Goal: Task Accomplishment & Management: Use online tool/utility

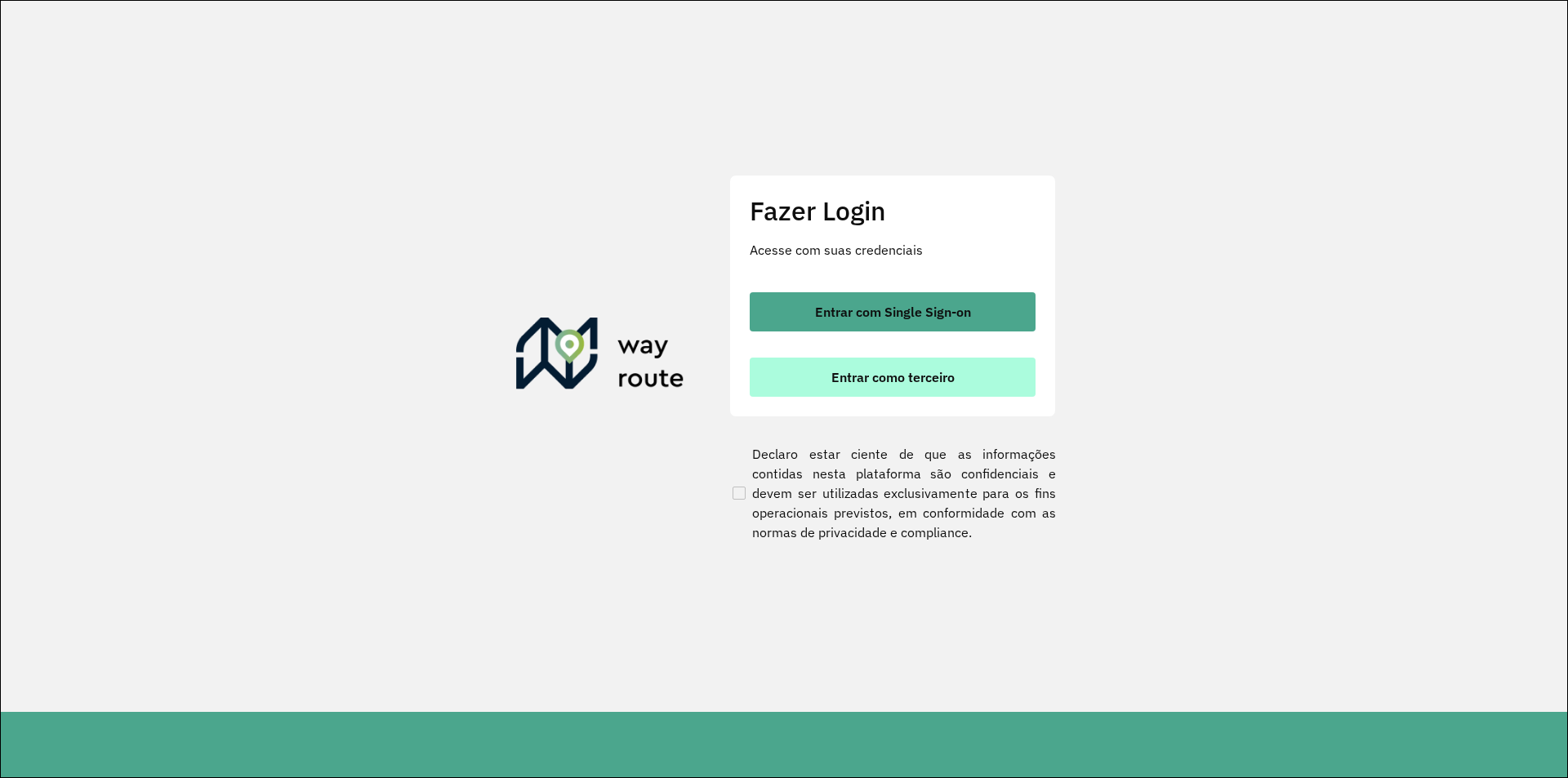
click at [891, 378] on span "Entrar como terceiro" at bounding box center [892, 377] width 123 height 13
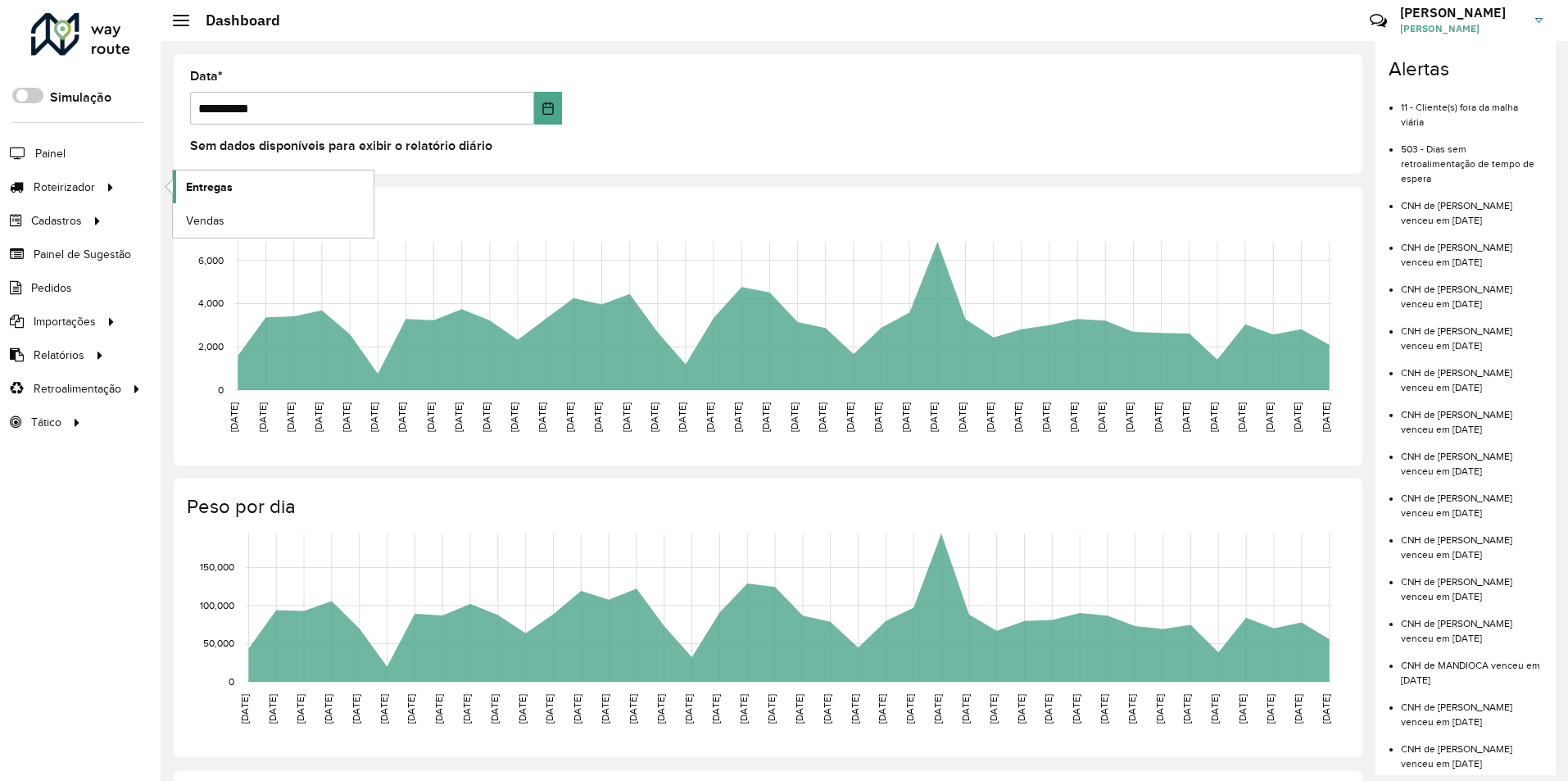
click at [204, 182] on span "Entregas" at bounding box center [209, 187] width 47 height 17
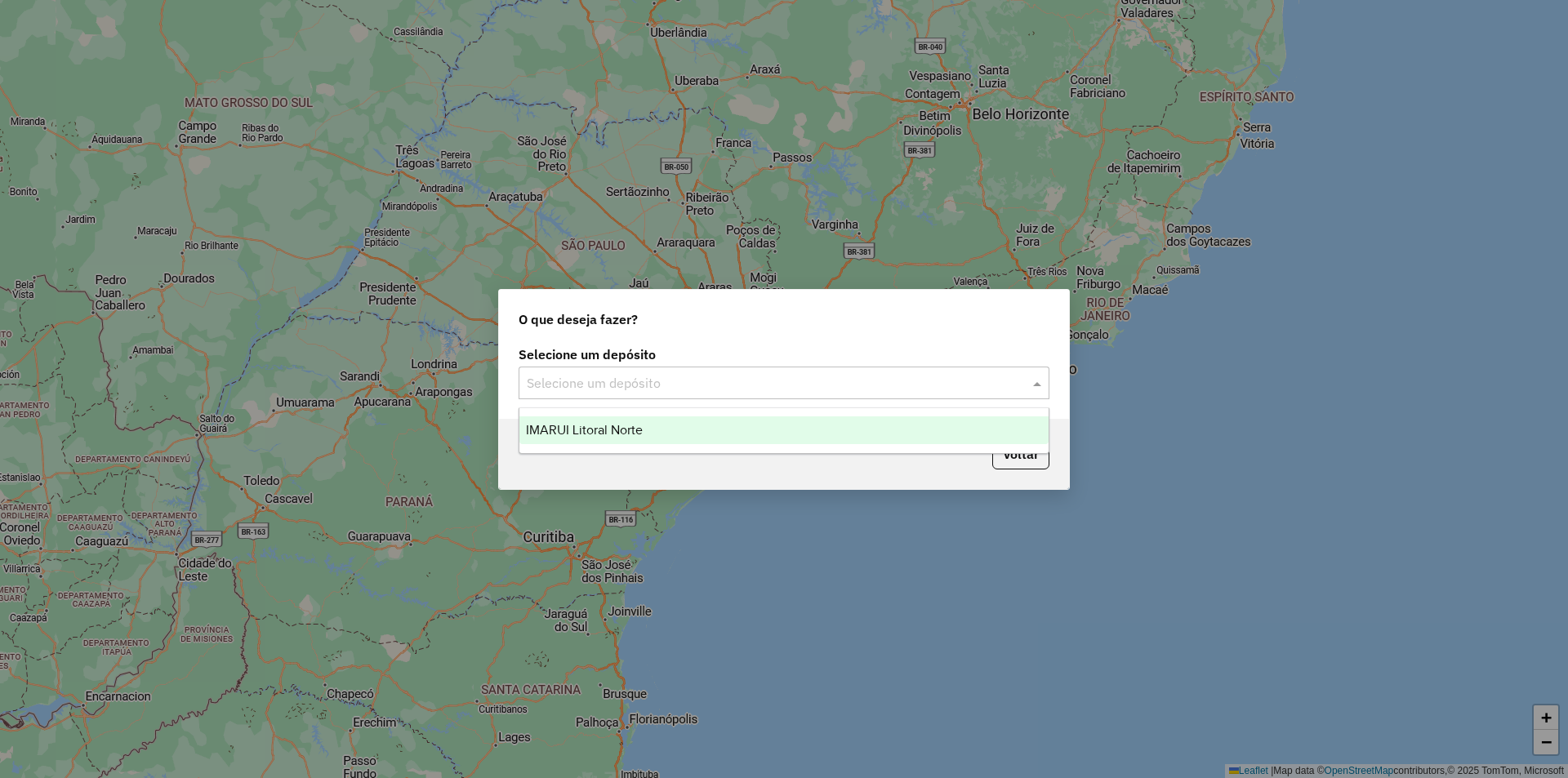
click at [760, 379] on input "text" at bounding box center [767, 383] width 482 height 19
click at [673, 430] on div "IMARUI Litoral Norte" at bounding box center [784, 430] width 529 height 27
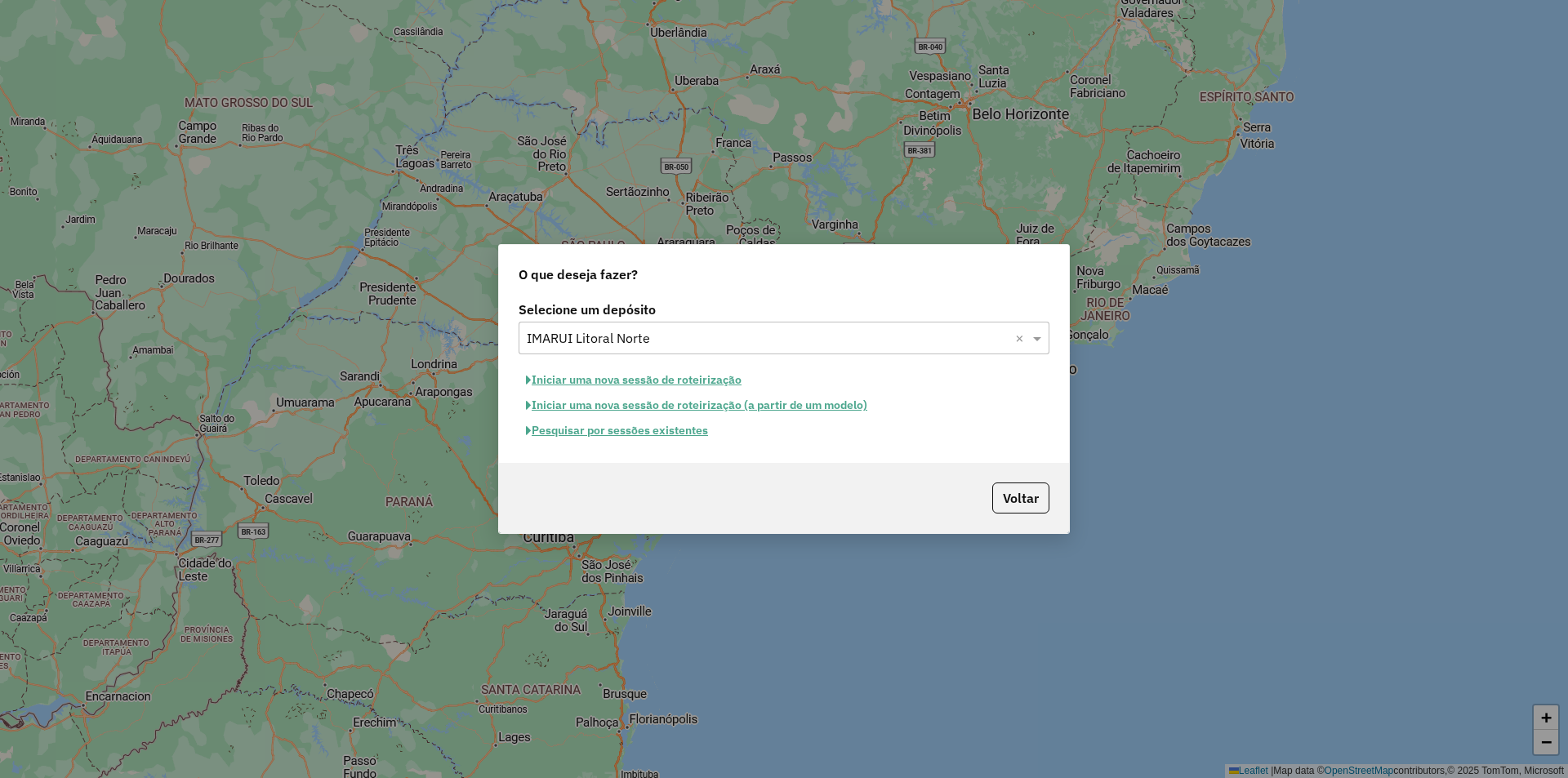
click at [577, 426] on button "Pesquisar por sessões existentes" at bounding box center [616, 431] width 197 height 26
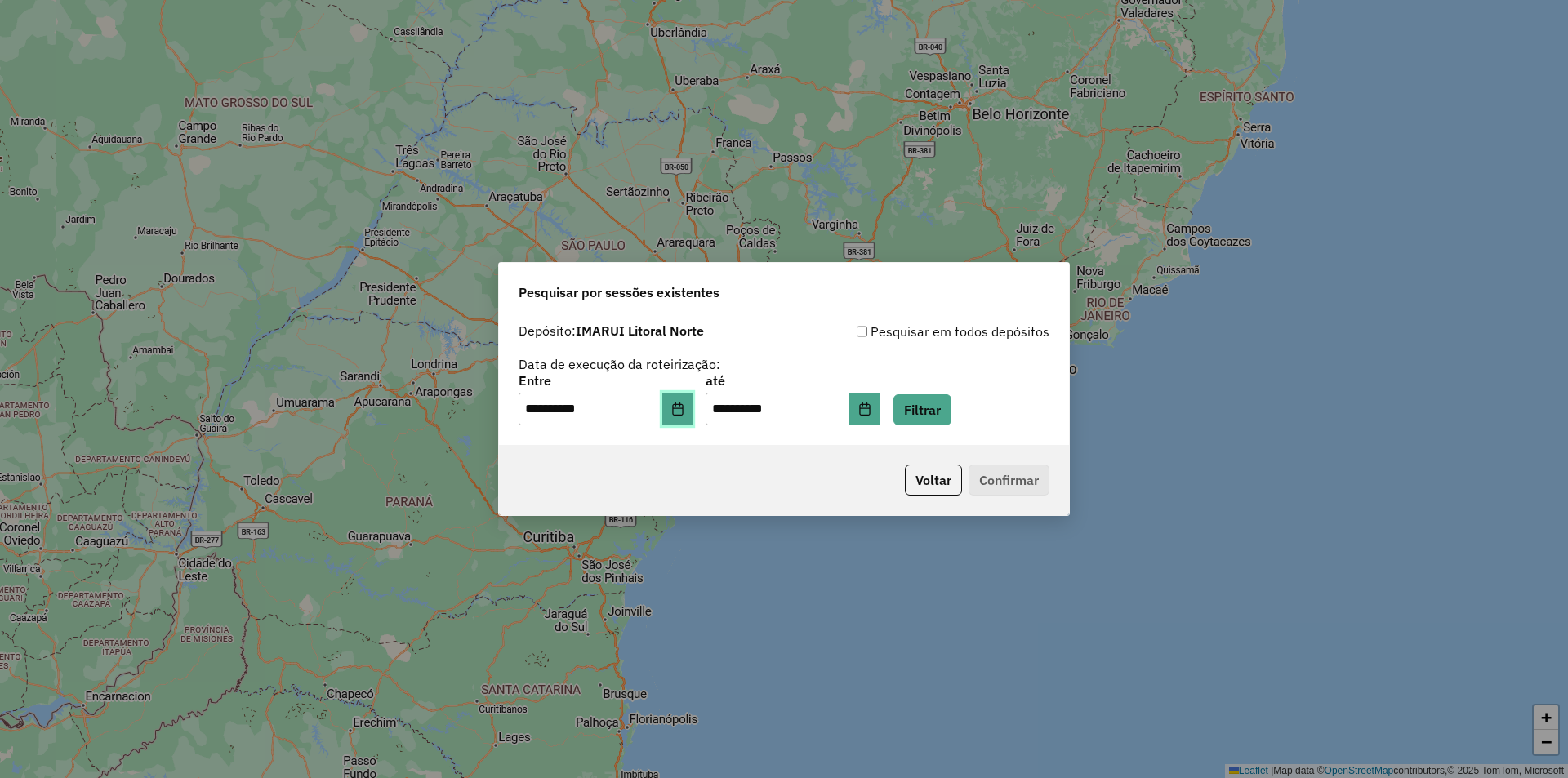
click at [684, 412] on icon "Choose Date" at bounding box center [677, 409] width 13 height 13
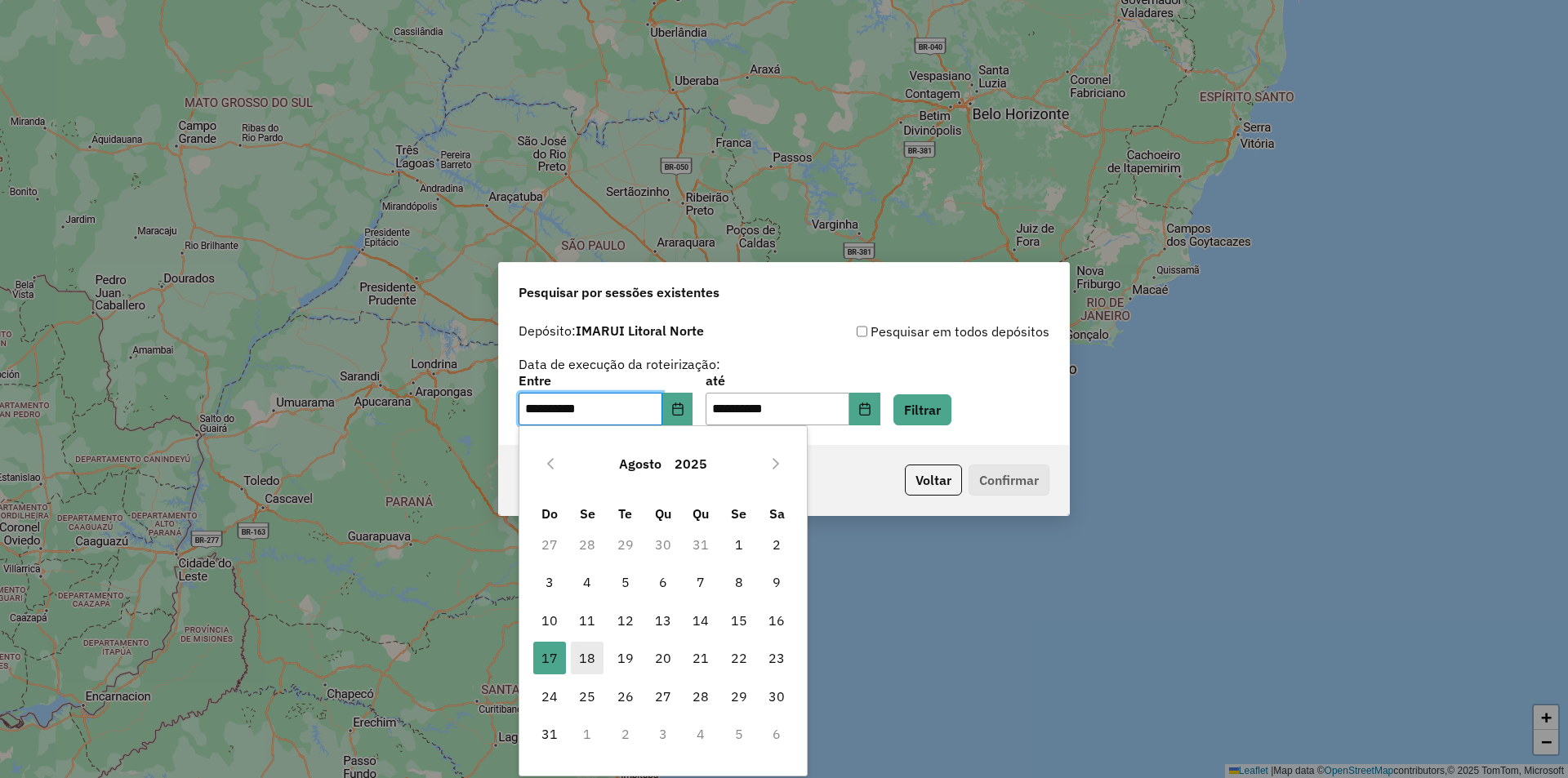
click at [590, 666] on span "18" at bounding box center [587, 658] width 33 height 33
type input "**********"
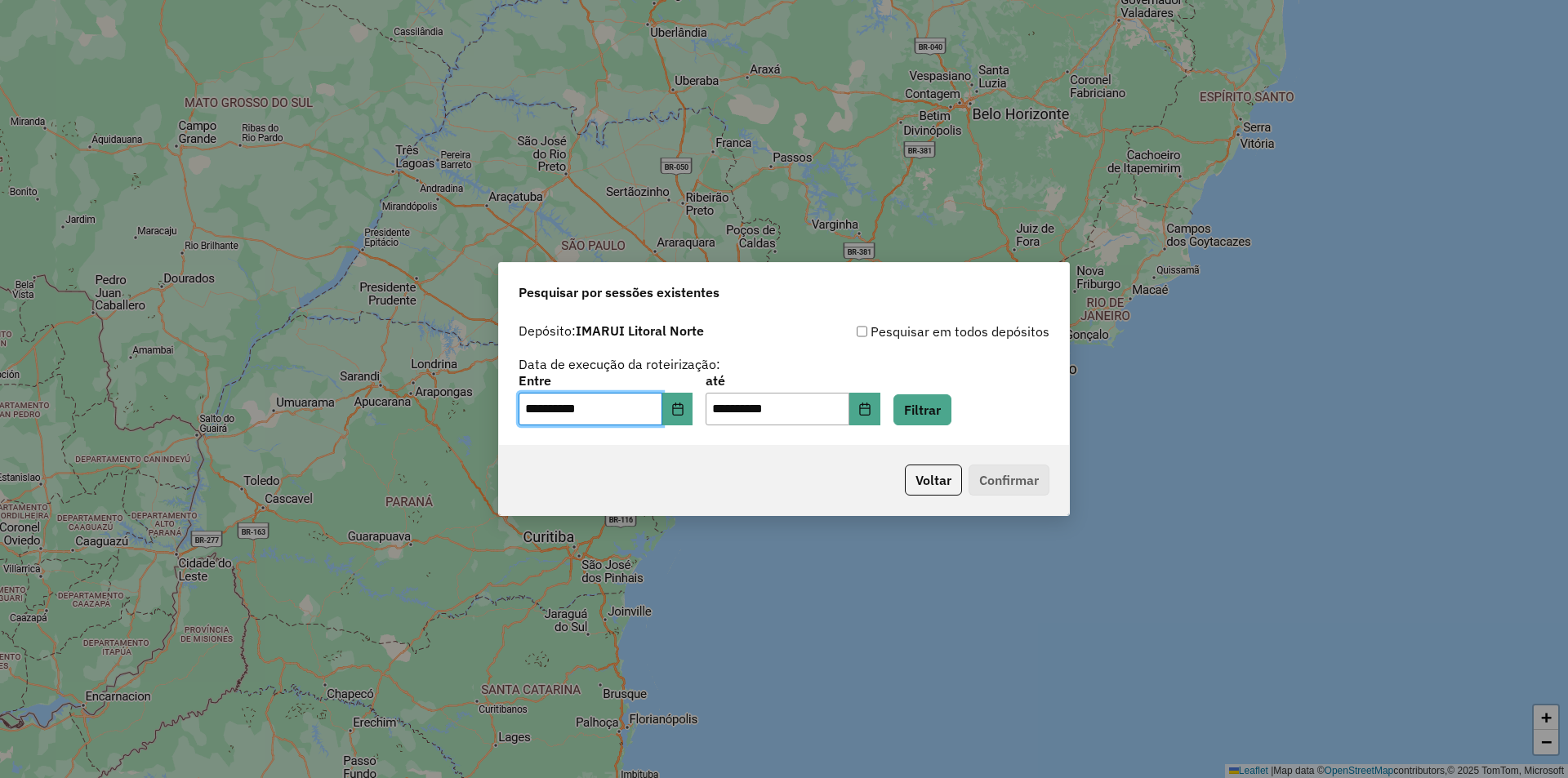
click at [808, 464] on div "Voltar Confirmar" at bounding box center [784, 480] width 570 height 70
click at [950, 416] on button "Filtrar" at bounding box center [922, 410] width 58 height 31
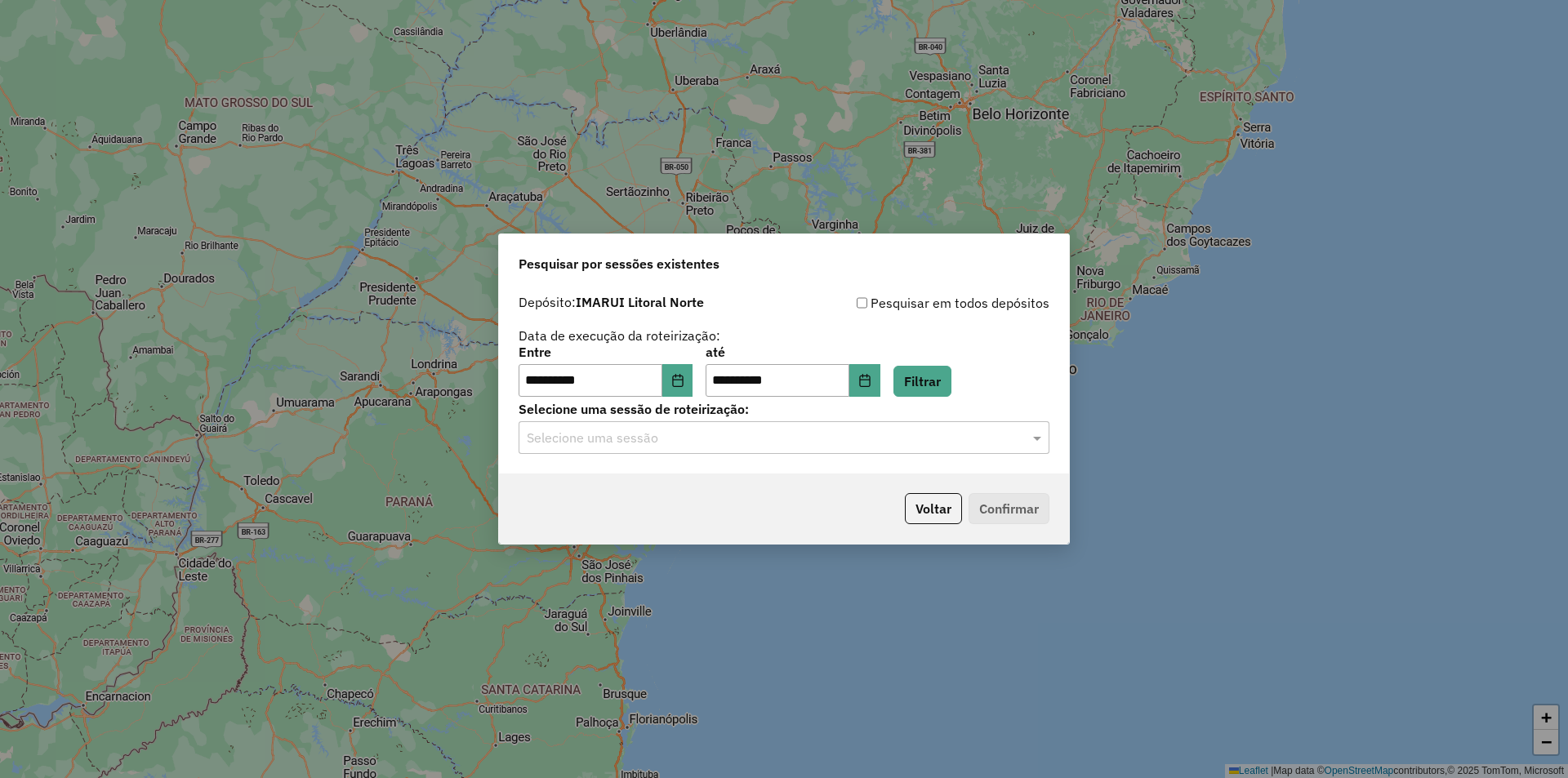
click at [678, 444] on input "text" at bounding box center [767, 438] width 482 height 19
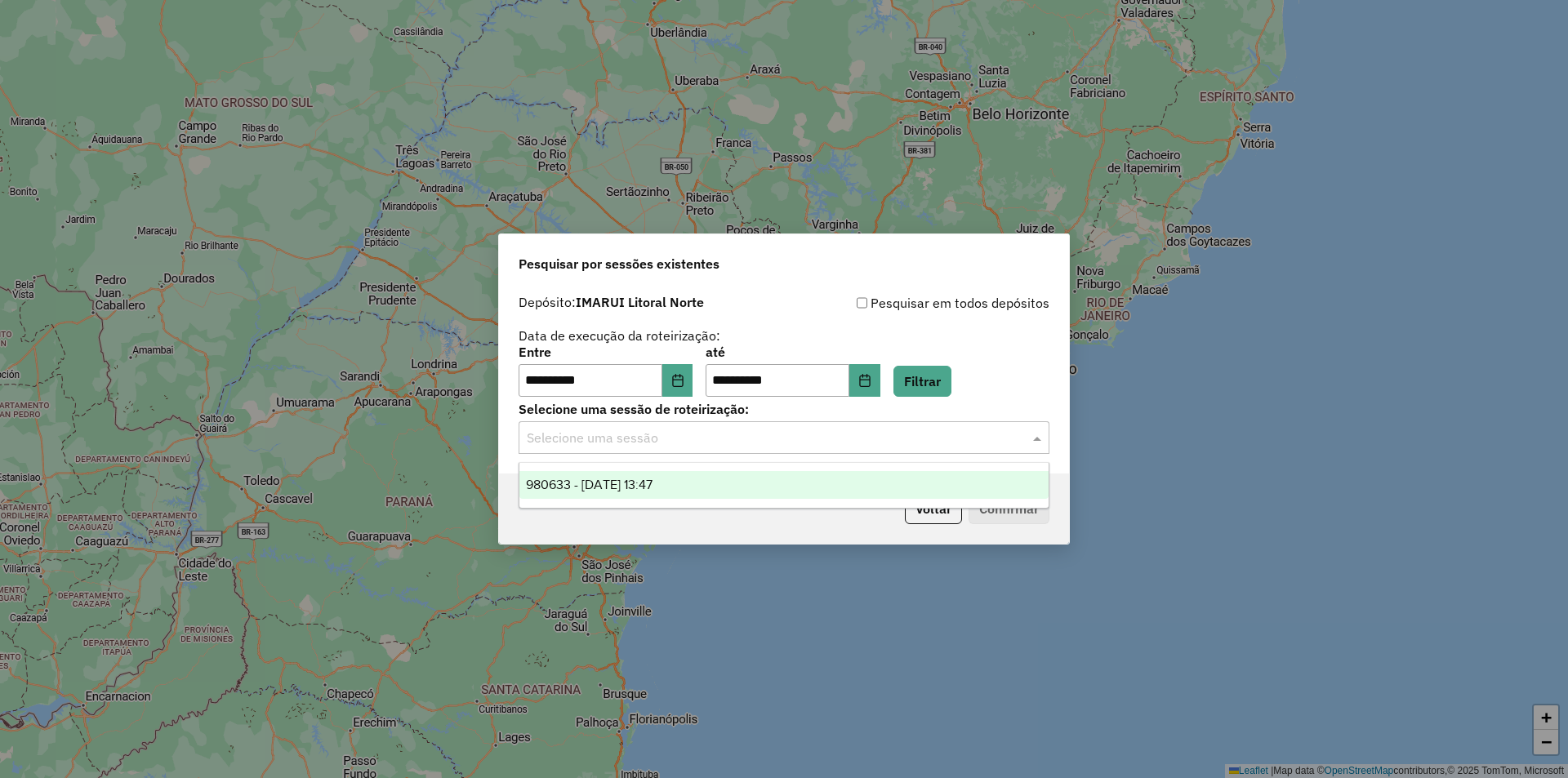
click at [728, 486] on div "980633 - [DATE] 13:47" at bounding box center [784, 485] width 529 height 27
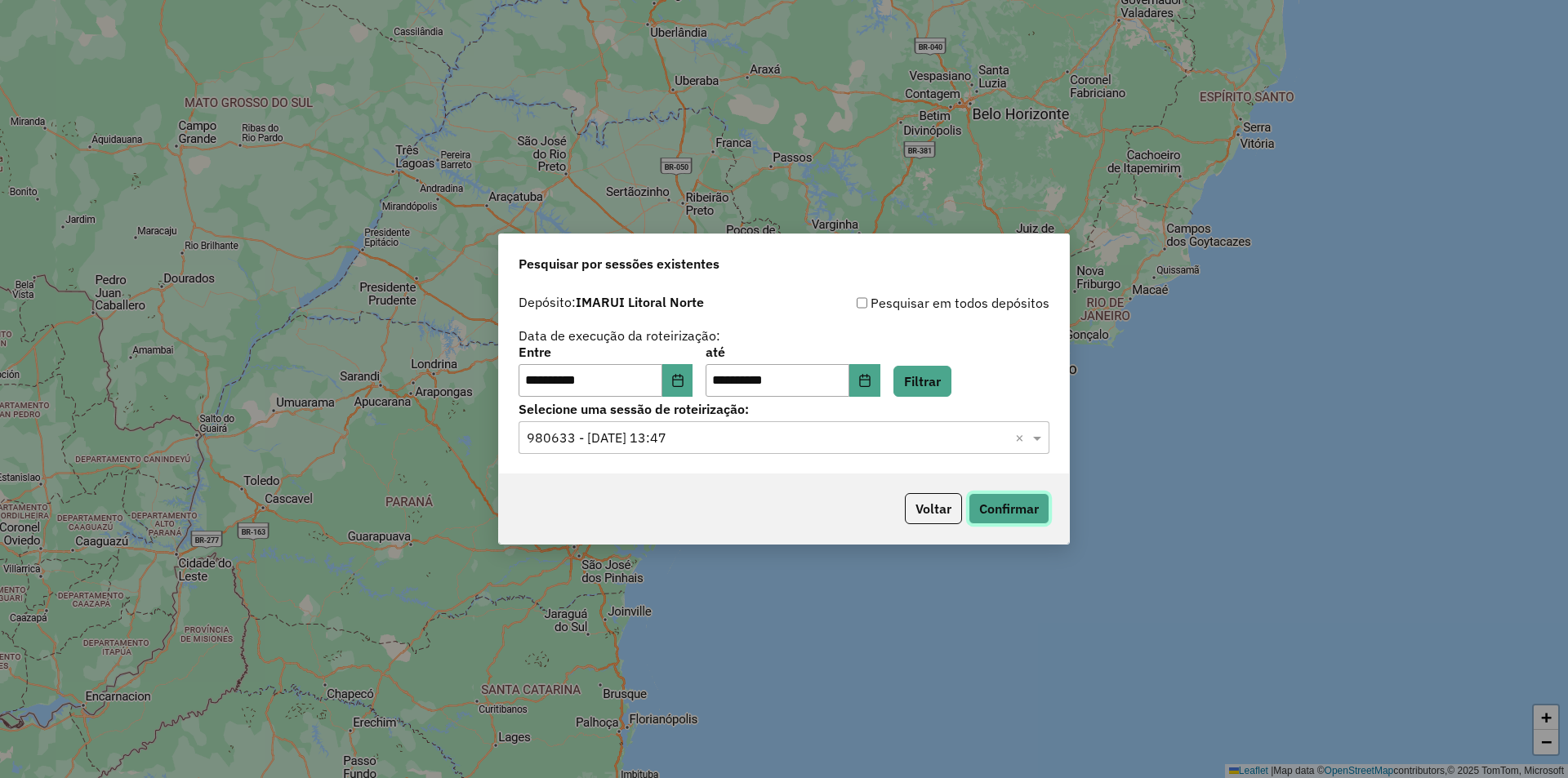
click at [1005, 506] on button "Confirmar" at bounding box center [1008, 508] width 80 height 31
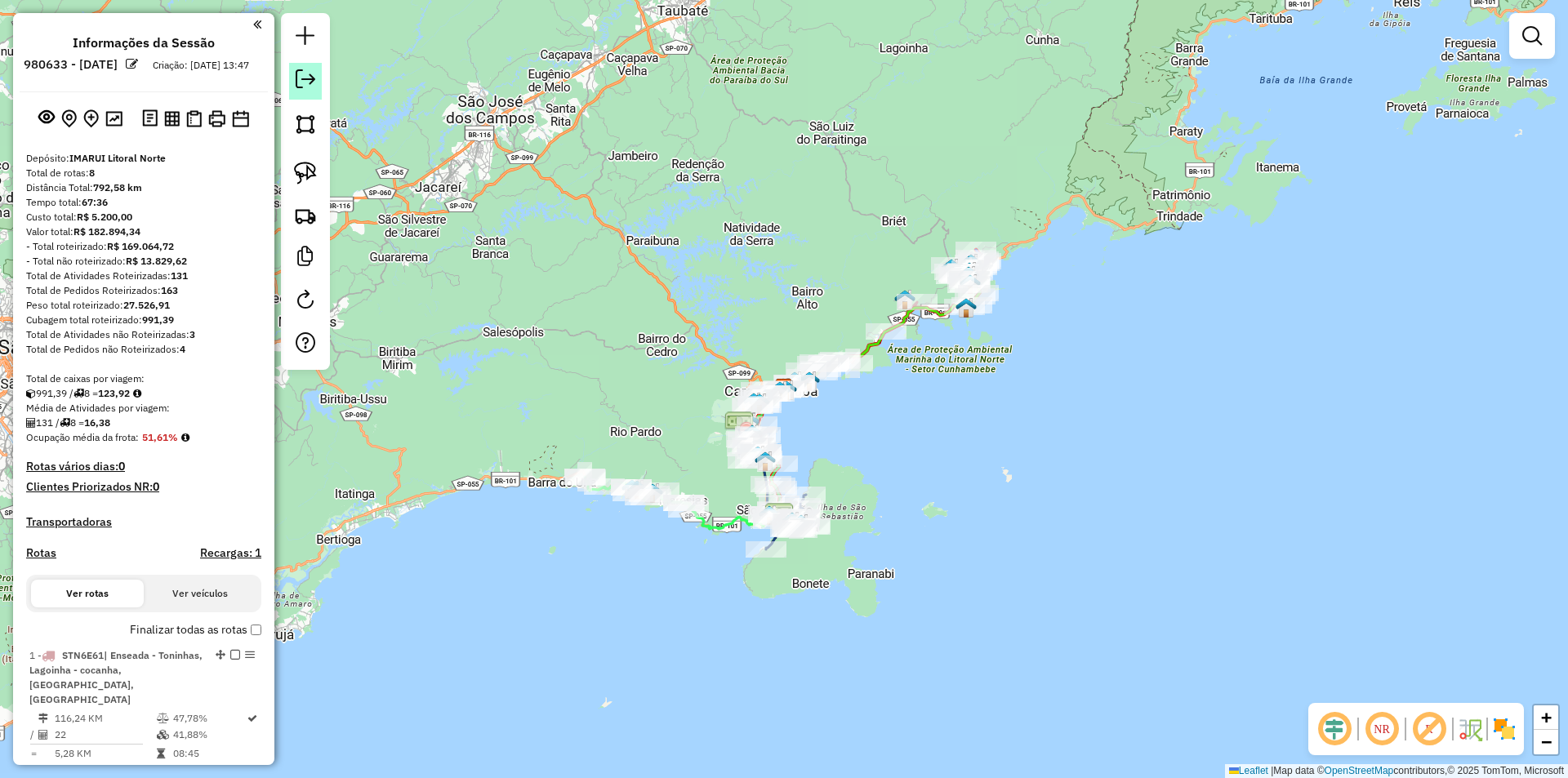
click at [304, 76] on em at bounding box center [304, 79] width 19 height 19
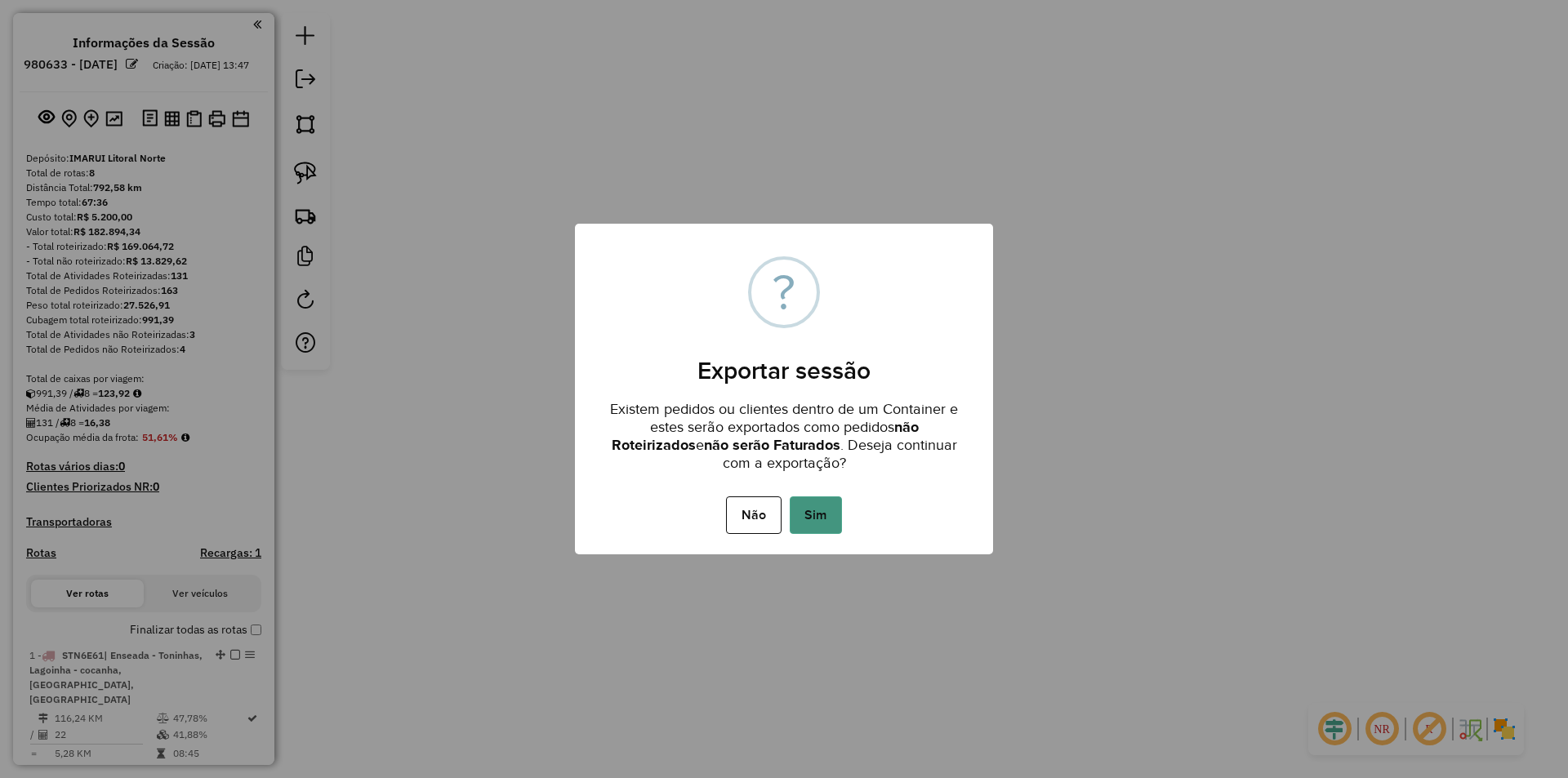
click at [830, 510] on button "Sim" at bounding box center [816, 515] width 52 height 37
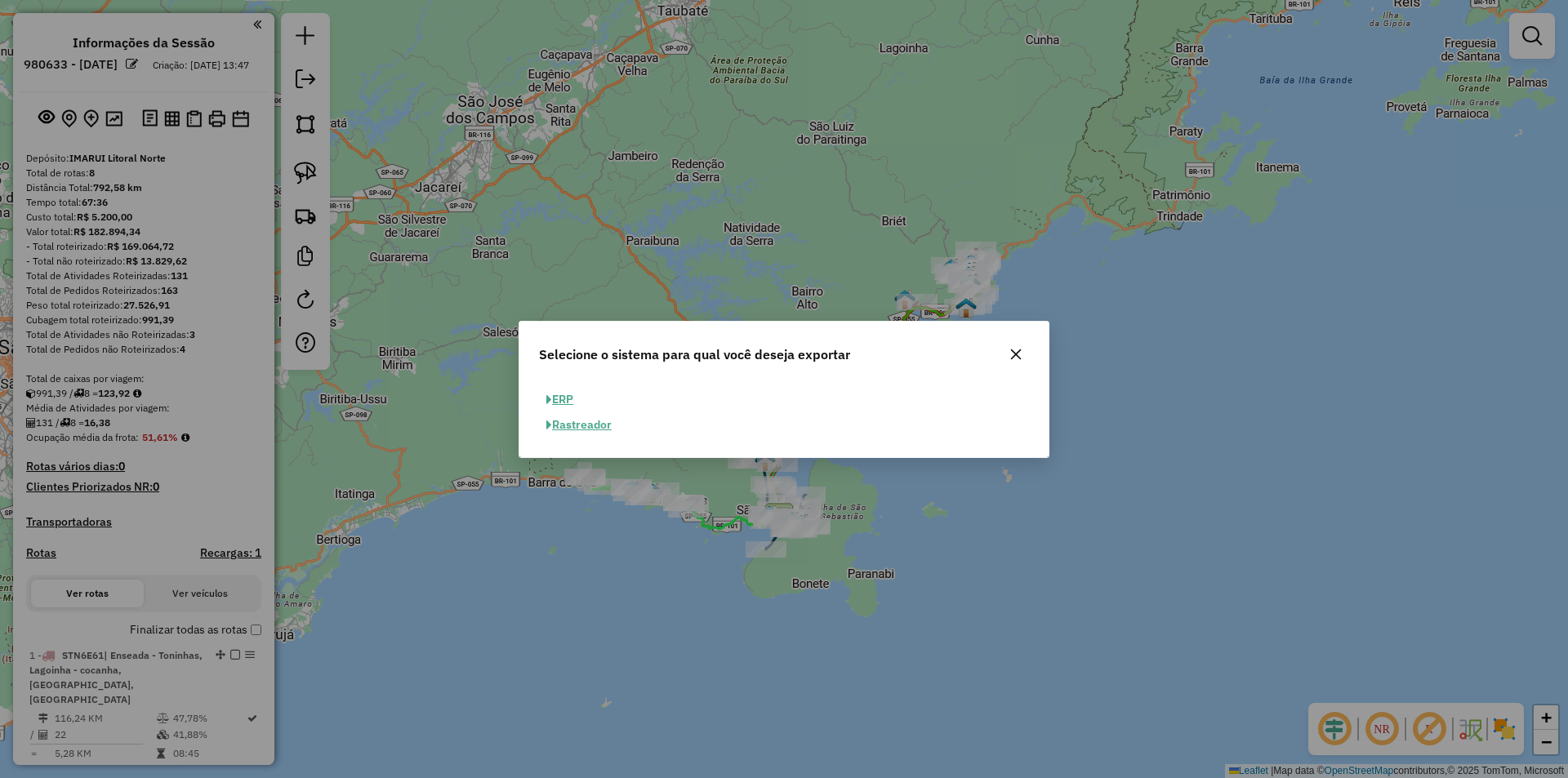
click at [569, 395] on button "ERP" at bounding box center [560, 400] width 42 height 26
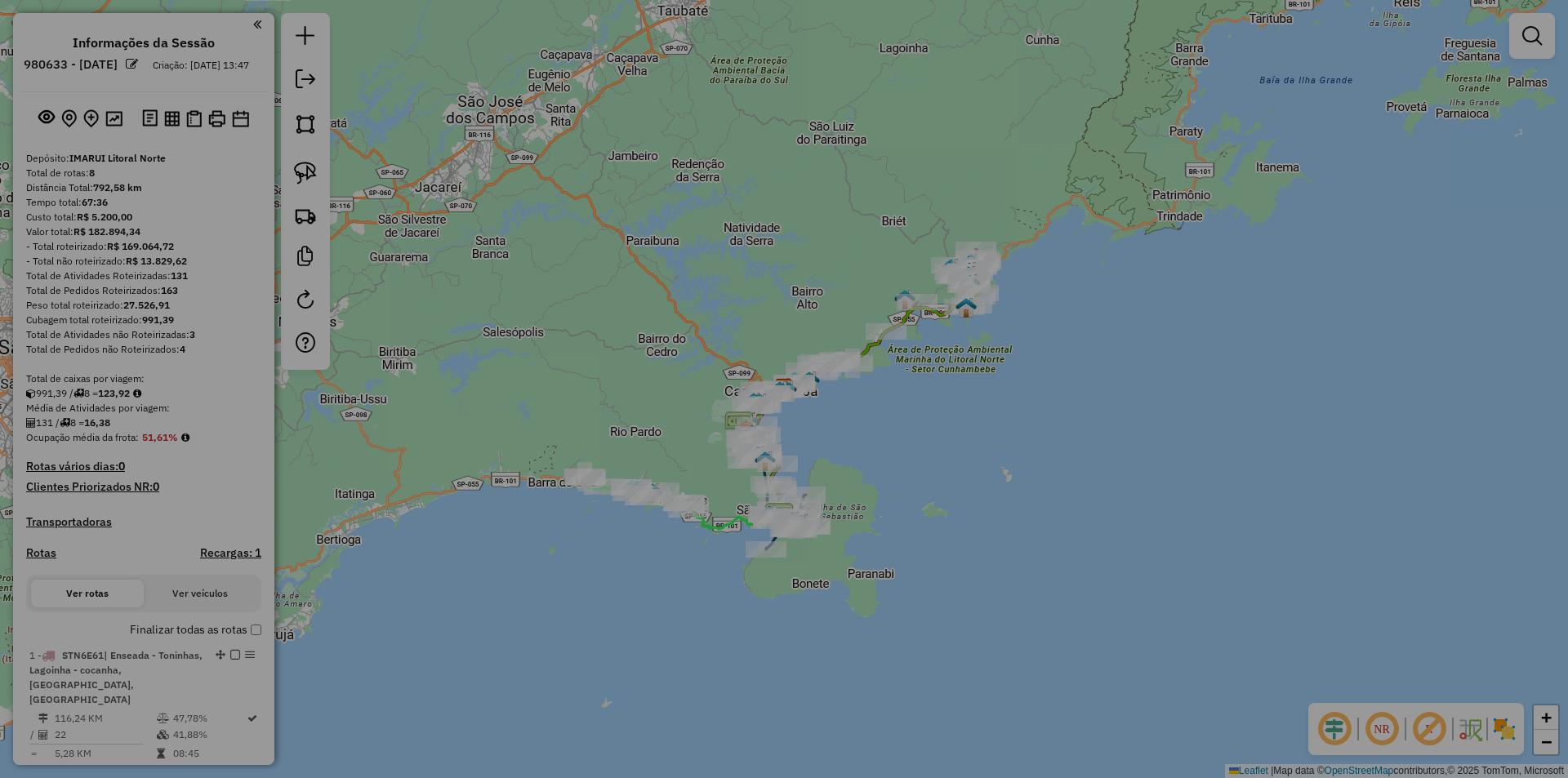
select select "**"
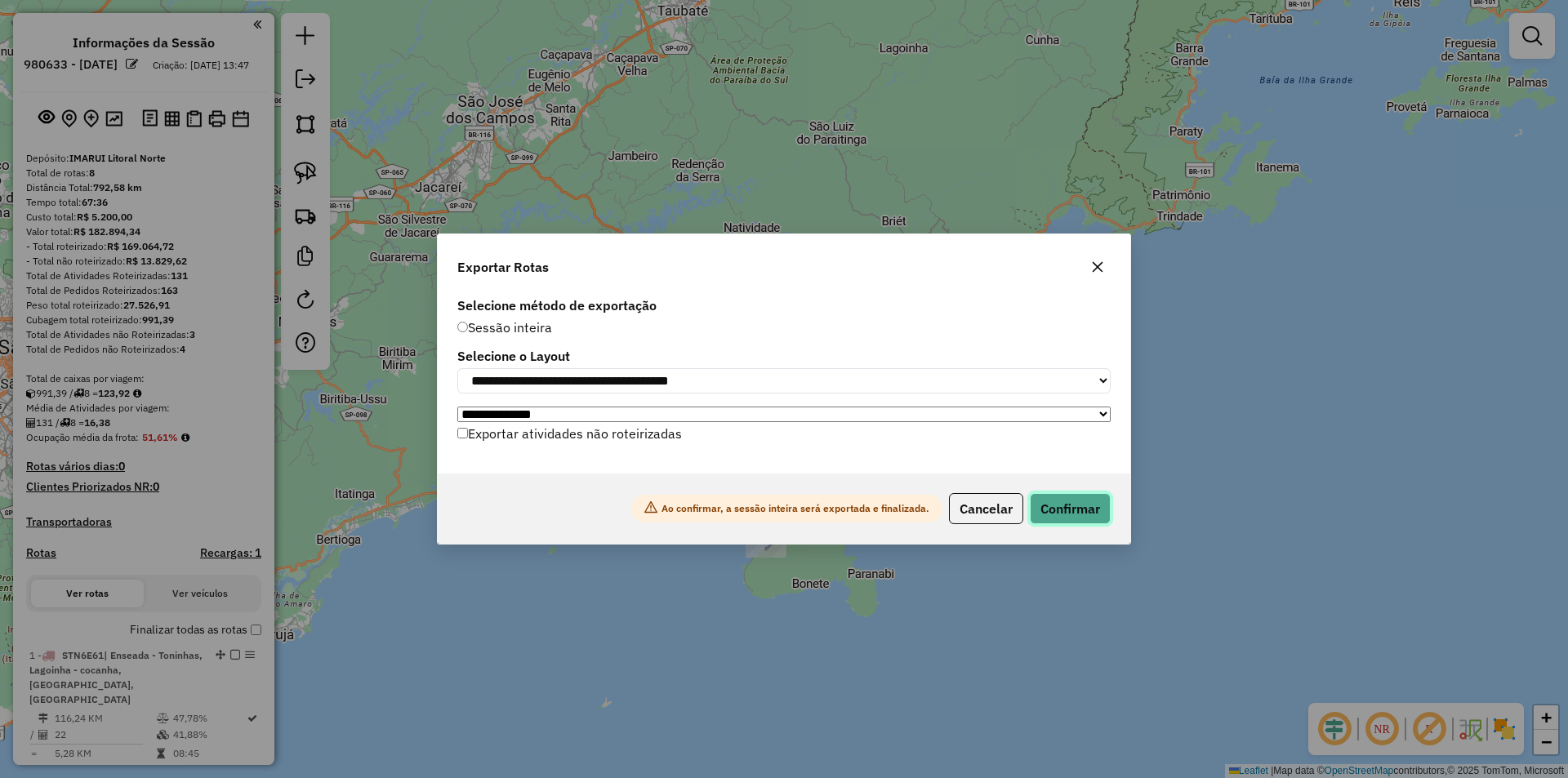
click at [1073, 507] on button "Confirmar" at bounding box center [1070, 508] width 80 height 31
